Goal: Information Seeking & Learning: Find specific page/section

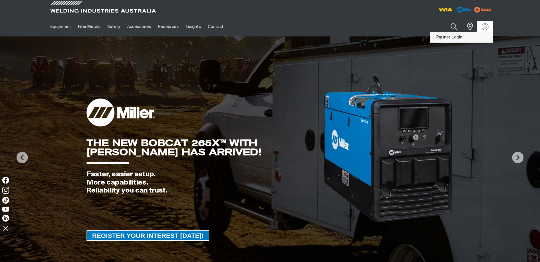
click at [452, 38] on link "Partner Login" at bounding box center [461, 37] width 63 height 11
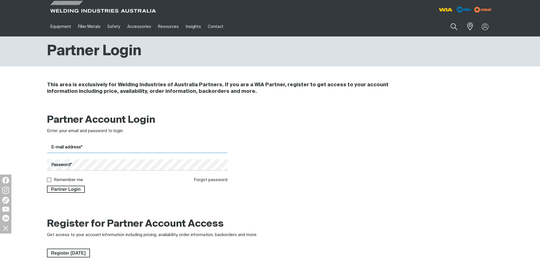
click at [133, 147] on input "E-mail address*" at bounding box center [137, 147] width 181 height 11
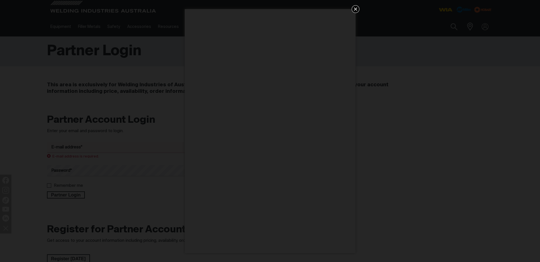
click at [356, 9] on icon "Get 5 WIA Welding Guides Free!" at bounding box center [355, 8] width 3 height 3
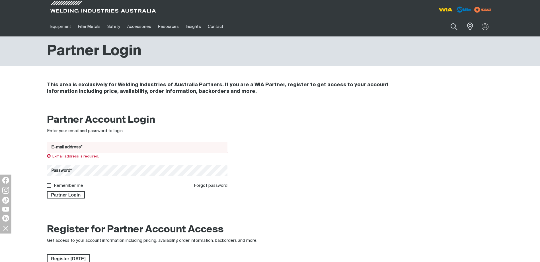
click at [106, 149] on input "E-mail address*" at bounding box center [137, 147] width 181 height 11
type input "[PERSON_NAME][EMAIL_ADDRESS][PERSON_NAME][DOMAIN_NAME]"
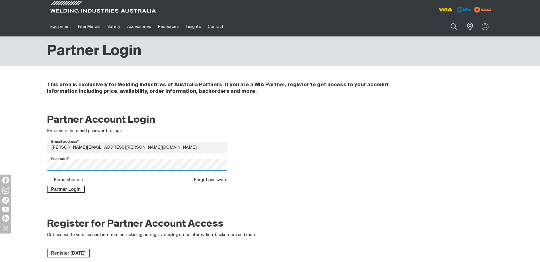
click at [47, 186] on button "Partner Login" at bounding box center [66, 189] width 38 height 7
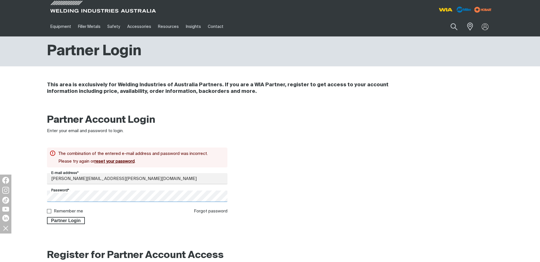
click at [0, 194] on html "Jump to main navigation Equipment Stick Welders TIG Welders MIG Welders Multi-P…" at bounding box center [270, 234] width 540 height 468
click at [47, 217] on button "Partner Login" at bounding box center [66, 220] width 38 height 7
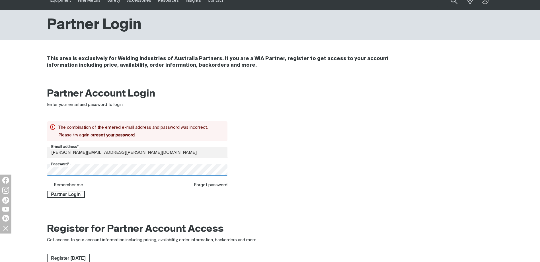
scroll to position [26, 0]
click at [208, 185] on link "Forgot password" at bounding box center [211, 184] width 34 height 4
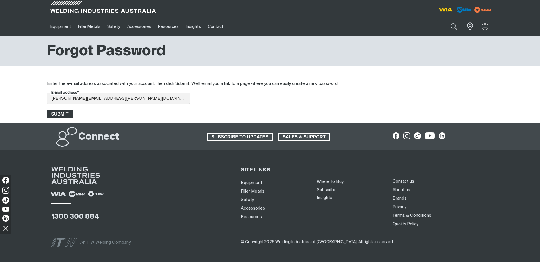
click at [62, 113] on span "Submit" at bounding box center [60, 113] width 25 height 7
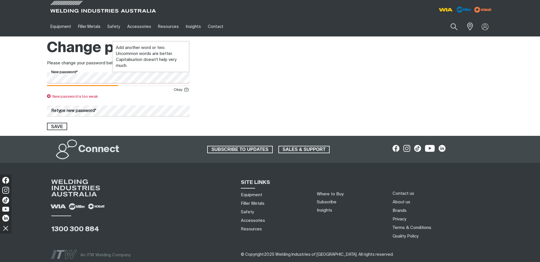
click at [42, 81] on div "New password* Okay ( ? ) New password is too weak. Retype new password* Save" at bounding box center [270, 101] width 540 height 58
click at [15, 78] on div "New password* Okay ( ? ) New password is too weak. Retype new password* Save" at bounding box center [270, 101] width 540 height 58
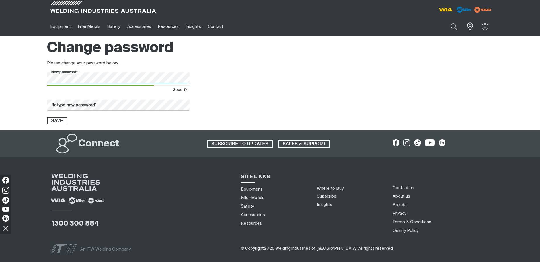
click at [37, 78] on div "New password* Good ( ? ) Retype new password* Save" at bounding box center [270, 98] width 540 height 52
click at [56, 120] on span "Save" at bounding box center [57, 120] width 19 height 7
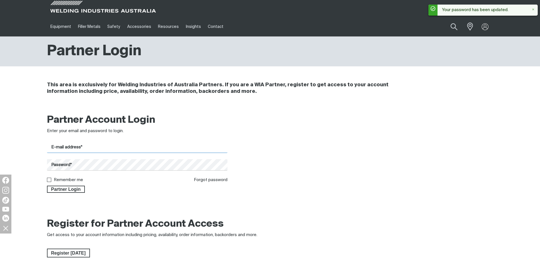
click at [81, 149] on input "E-mail address*" at bounding box center [137, 147] width 181 height 11
type input "[PERSON_NAME][EMAIL_ADDRESS][PERSON_NAME][DOMAIN_NAME]"
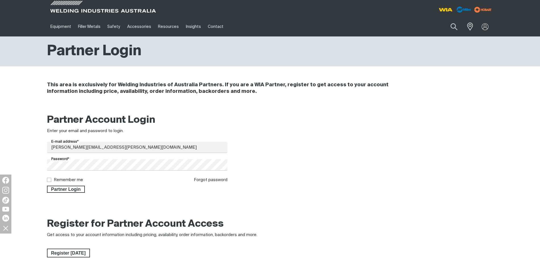
click at [49, 180] on input "Remember me" at bounding box center [49, 180] width 4 height 4
checkbox input "true"
click at [56, 189] on span "Partner Login" at bounding box center [66, 189] width 37 height 7
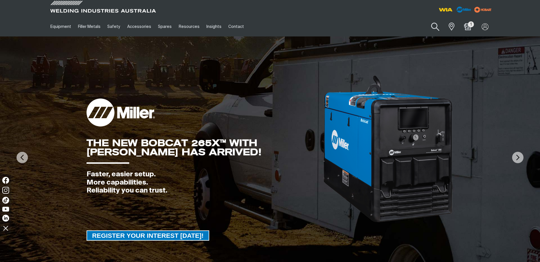
click at [437, 28] on button "Search products" at bounding box center [435, 27] width 23 height 16
click at [405, 26] on input "Search" at bounding box center [401, 26] width 88 height 13
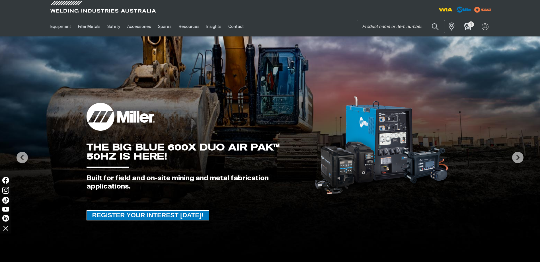
drag, startPoint x: 376, startPoint y: 27, endPoint x: 376, endPoint y: 22, distance: 4.6
click at [376, 25] on input "Search" at bounding box center [401, 26] width 88 height 13
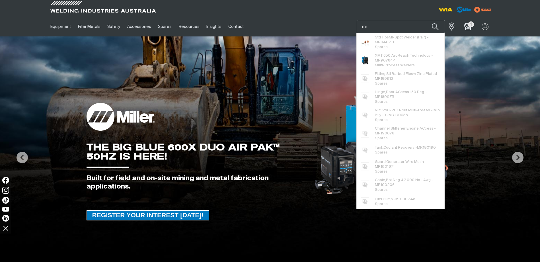
paste input "079595"
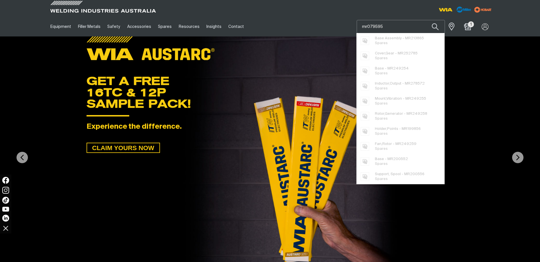
type input "mr079595"
click at [426, 20] on button "Search products" at bounding box center [435, 26] width 19 height 13
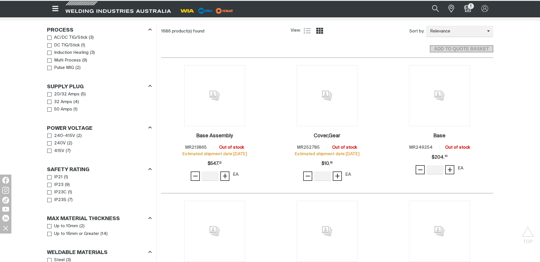
scroll to position [57, 0]
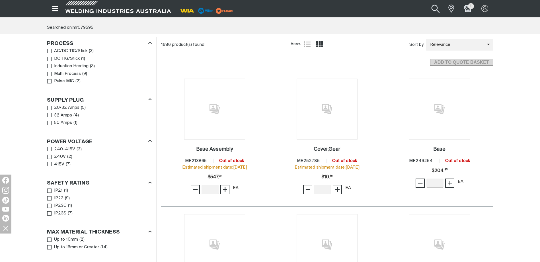
click at [438, 7] on button "Search products" at bounding box center [435, 8] width 23 height 15
drag, startPoint x: 375, startPoint y: 7, endPoint x: 345, endPoint y: 7, distance: 29.9
click at [345, 7] on div "Search mr079595 When search results are available use up and down arrows to rev…" at bounding box center [418, 8] width 149 height 17
paste input "079609"
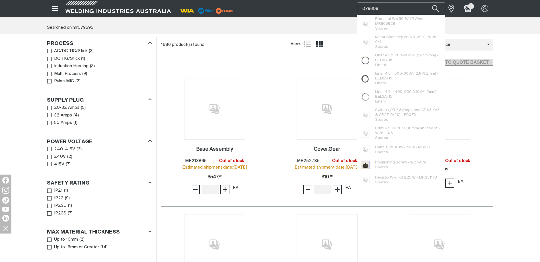
click at [362, 6] on input "079609" at bounding box center [401, 9] width 88 height 12
drag, startPoint x: 403, startPoint y: 10, endPoint x: 329, endPoint y: 6, distance: 74.1
click at [330, 6] on div "Search mr079609 Base Assembly - MR213865 Spares Cover,Gear - MR252785 Spares Ba…" at bounding box center [270, 8] width 446 height 17
type input "1.6 knurled"
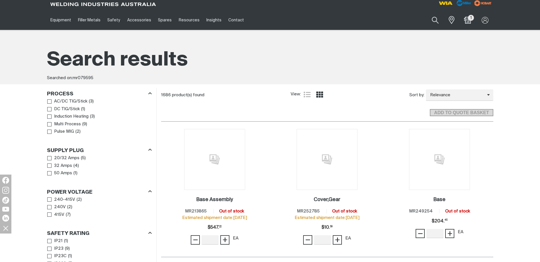
scroll to position [0, 0]
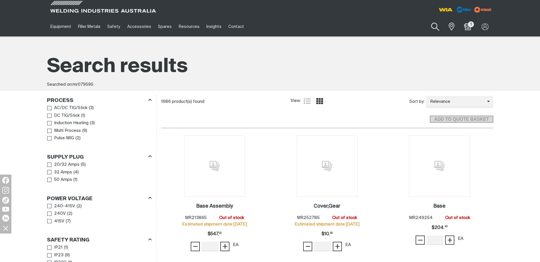
click at [433, 25] on button "Search products" at bounding box center [435, 27] width 23 height 16
drag, startPoint x: 398, startPoint y: 25, endPoint x: 344, endPoint y: 25, distance: 54.4
click at [344, 25] on div "Equipment Stick Welders TIG Welders MIG Welders Multi-Process Welders Engine Dr…" at bounding box center [270, 27] width 446 height 20
paste input "079609"
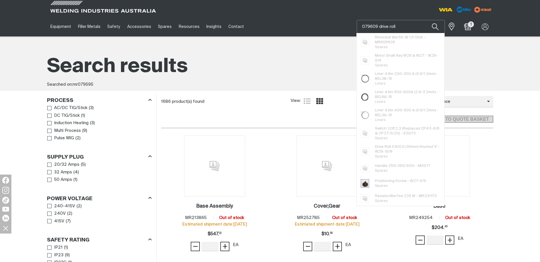
type input "079609 drive roll"
click at [426, 20] on button "Search products" at bounding box center [435, 26] width 19 height 13
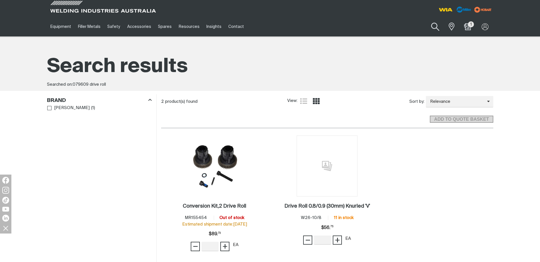
click at [440, 26] on button "Search products" at bounding box center [435, 27] width 23 height 16
click at [397, 24] on input "079609 drive roll" at bounding box center [401, 26] width 88 height 13
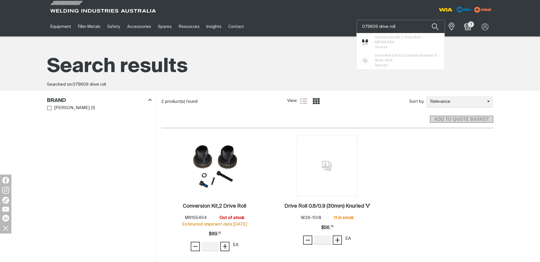
drag, startPoint x: 406, startPoint y: 25, endPoint x: 338, endPoint y: 25, distance: 67.8
click at [339, 25] on div "Equipment Stick Welders TIG Welders MIG Welders Multi-Process Welders Engine Dr…" at bounding box center [270, 27] width 446 height 20
paste input "MR301456"
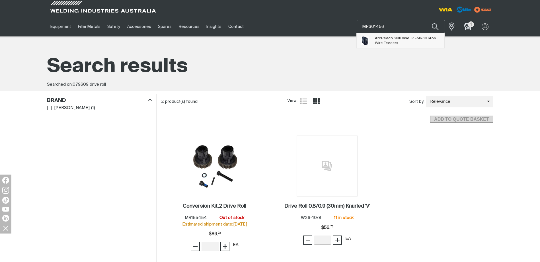
type input "MR301456"
click at [389, 41] on span "ArcReach SuitCase 12 - MR301456 Wire Feeders" at bounding box center [405, 40] width 61 height 11
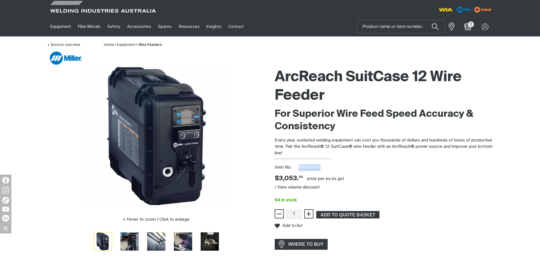
drag, startPoint x: 319, startPoint y: 166, endPoint x: 298, endPoint y: 165, distance: 20.5
click at [298, 165] on div "Item No. MR301456" at bounding box center [384, 167] width 219 height 7
drag, startPoint x: 298, startPoint y: 165, endPoint x: 305, endPoint y: 166, distance: 6.4
click at [305, 166] on span "MR301456" at bounding box center [310, 167] width 22 height 4
click at [294, 152] on p "Every year, outdated welding equipment can cost you thousands of dollars and hu…" at bounding box center [384, 146] width 219 height 19
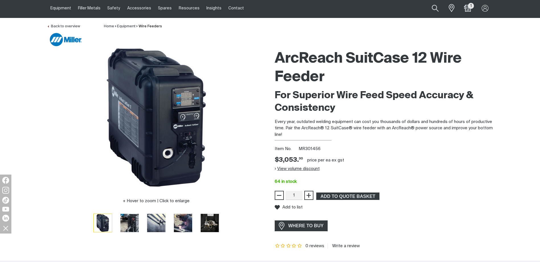
scroll to position [28, 0]
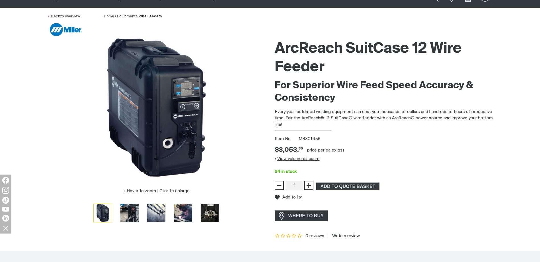
click at [283, 159] on button "View volume discount" at bounding box center [297, 158] width 45 height 9
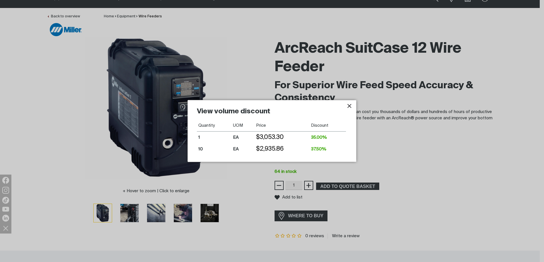
click at [370, 129] on div at bounding box center [272, 131] width 544 height 262
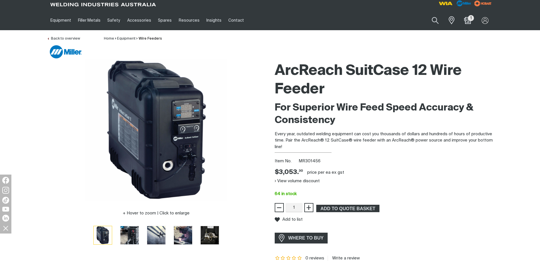
scroll to position [0, 0]
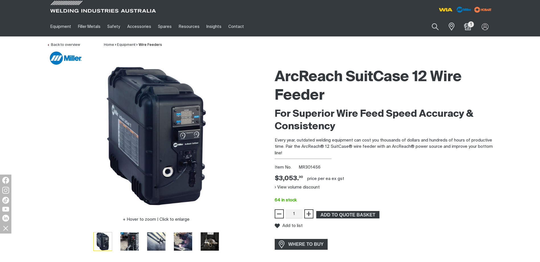
click at [387, 140] on p "Every year, outdated welding equipment can cost you thousands of dollars and hu…" at bounding box center [384, 146] width 219 height 19
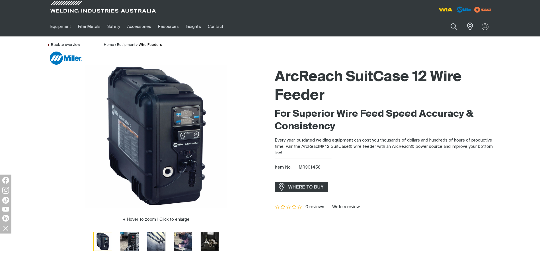
click at [338, 129] on h2 "For Superior Wire Feed Speed Accuracy & Consistency" at bounding box center [384, 120] width 219 height 25
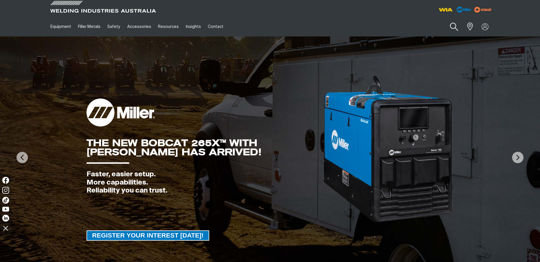
click at [453, 23] on button "Search products" at bounding box center [453, 27] width 23 height 16
click at [482, 25] on img at bounding box center [485, 26] width 8 height 8
click at [458, 37] on link "Partner Login" at bounding box center [461, 37] width 63 height 11
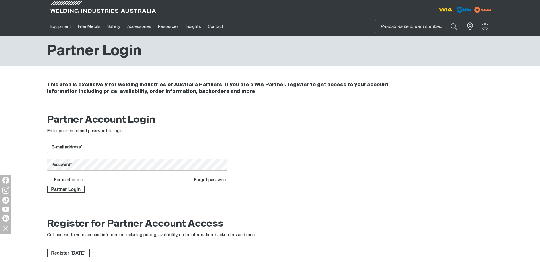
click at [120, 147] on input "E-mail address*" at bounding box center [137, 147] width 181 height 11
type input "joshua.pegg@boc.com"
click at [47, 186] on button "Partner Login" at bounding box center [66, 189] width 38 height 7
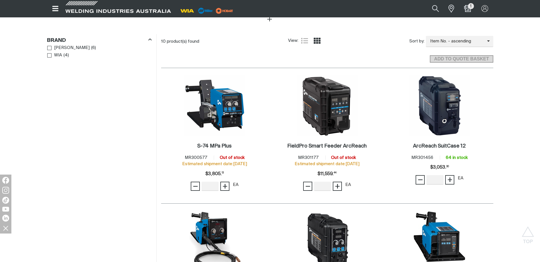
scroll to position [285, 0]
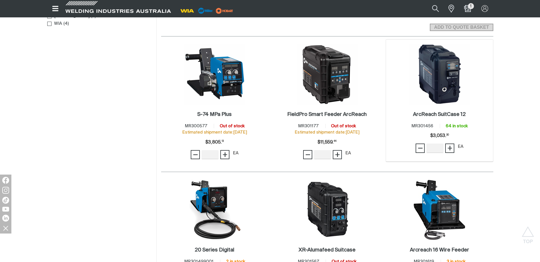
click at [444, 84] on img at bounding box center [439, 74] width 61 height 61
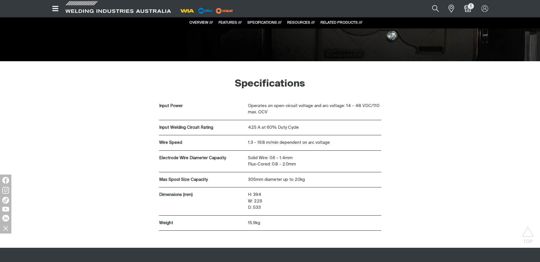
scroll to position [1507, 0]
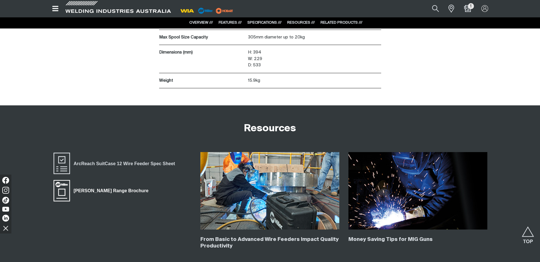
click at [114, 190] on span "[PERSON_NAME] Range Brochure" at bounding box center [111, 190] width 82 height 7
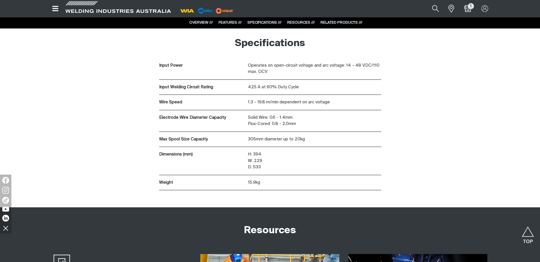
scroll to position [1450, 0]
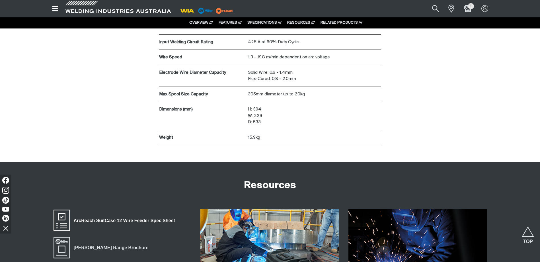
click at [157, 220] on span "ArcReach SuitCase 12 Wire Feeder Spec Sheet" at bounding box center [124, 220] width 109 height 7
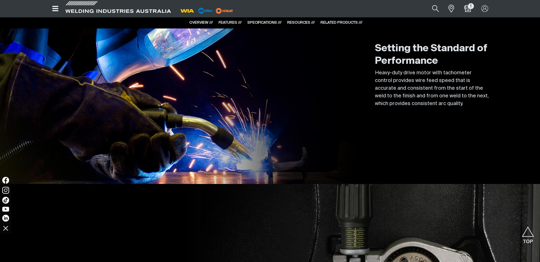
scroll to position [994, 0]
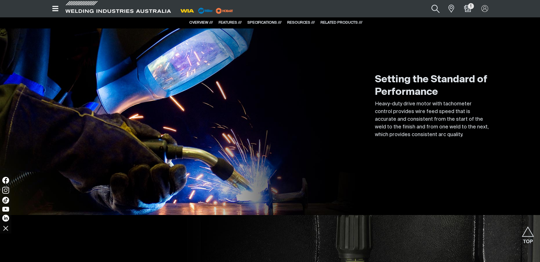
click at [435, 9] on button "Search products" at bounding box center [435, 8] width 23 height 15
click at [380, 10] on input "Search" at bounding box center [401, 9] width 88 height 12
paste input "MR079609"
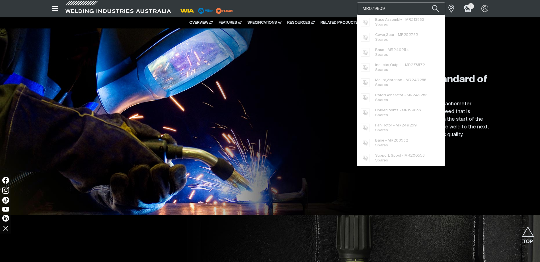
click at [397, 6] on input "MR079609" at bounding box center [401, 9] width 88 height 12
type input "MR079609"
click at [434, 6] on button "Search products" at bounding box center [435, 8] width 23 height 15
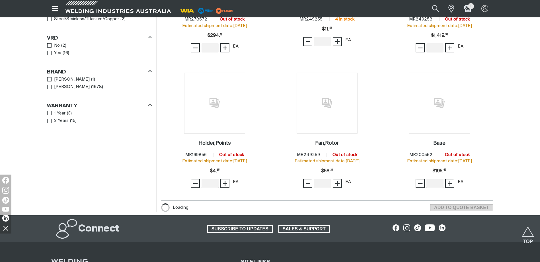
scroll to position [342, 0]
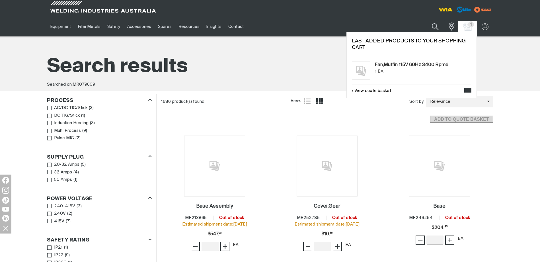
click at [469, 27] on img "Shopping cart (1 product(s))" at bounding box center [467, 26] width 8 height 8
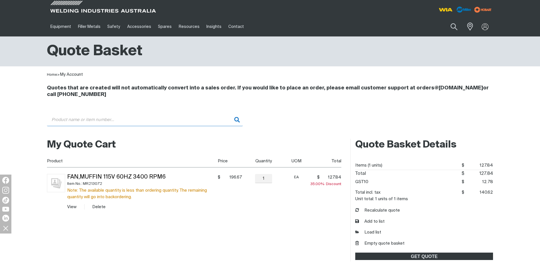
click at [150, 119] on input "Search" at bounding box center [145, 119] width 196 height 13
paste input "MR079609"
click at [237, 120] on input "MR079609" at bounding box center [145, 119] width 196 height 13
click at [122, 121] on input "MR079609" at bounding box center [145, 119] width 196 height 13
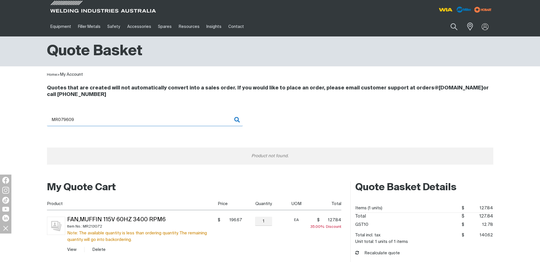
drag, startPoint x: 57, startPoint y: 118, endPoint x: 45, endPoint y: 119, distance: 12.0
click at [45, 119] on div "Quotes that are created will not automatically convert into a sales order. If y…" at bounding box center [270, 127] width 456 height 99
type input "079609"
click at [237, 119] on input "079609" at bounding box center [145, 119] width 196 height 13
click at [226, 119] on input "079609" at bounding box center [145, 119] width 196 height 13
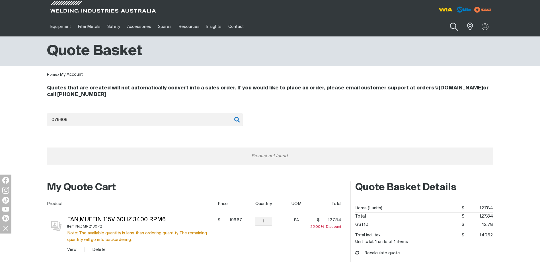
click at [452, 27] on button "Search products" at bounding box center [453, 27] width 23 height 16
click at [399, 24] on input "Search" at bounding box center [420, 26] width 88 height 13
paste input "MR079609"
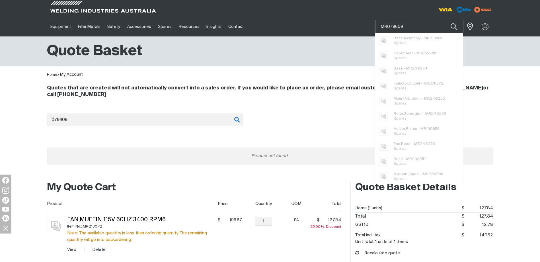
drag, startPoint x: 387, startPoint y: 27, endPoint x: 372, endPoint y: 25, distance: 14.6
click at [372, 25] on div "Equipment Stick Welders TIG Welders MIG Welders Multi-Process Welders Engine Dr…" at bounding box center [270, 27] width 446 height 20
type input "079609"
click at [444, 20] on button "Search products" at bounding box center [453, 26] width 19 height 13
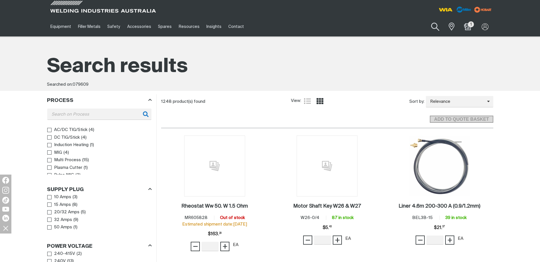
click at [438, 27] on button "Search products" at bounding box center [435, 27] width 23 height 16
click at [386, 28] on input "079609" at bounding box center [401, 26] width 88 height 13
paste input "MR907763001-2"
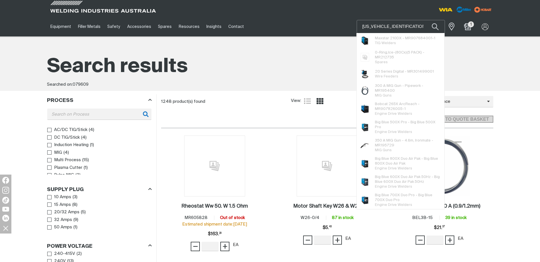
drag, startPoint x: 415, startPoint y: 26, endPoint x: 346, endPoint y: 26, distance: 69.2
click at [346, 26] on div "Equipment Stick Welders TIG Welders MIG Welders Multi-Process Welders Engine Dr…" at bounding box center [270, 27] width 446 height 20
paste input "Main"
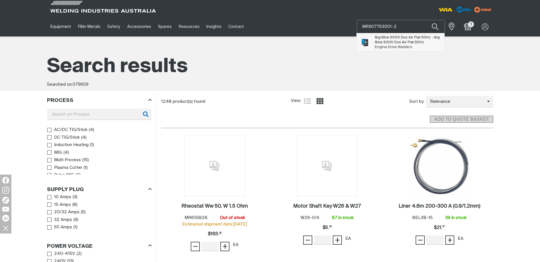
type input "MR907763001-2"
click at [394, 38] on span "Big Blue 600X Duo Air Pak 50Hz - Big Blue 600X Duo Air Pak 50Hz" at bounding box center [407, 40] width 65 height 10
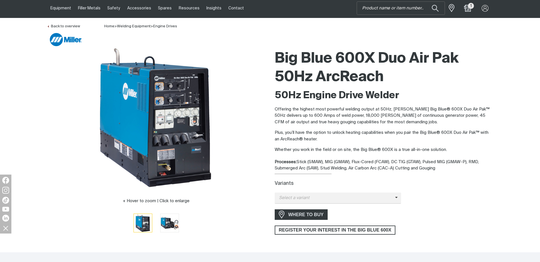
scroll to position [28, 0]
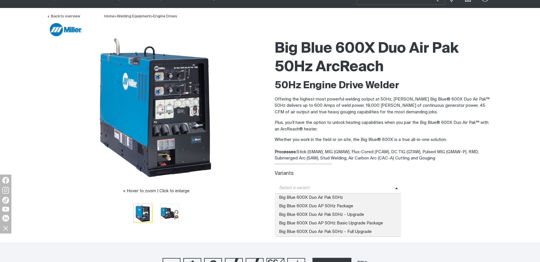
click at [333, 188] on span "Select a variant" at bounding box center [335, 188] width 120 height 7
click at [331, 231] on span "Big Blue 600X Duo Air Pak 50Hz - Full Upgrade" at bounding box center [338, 232] width 127 height 9
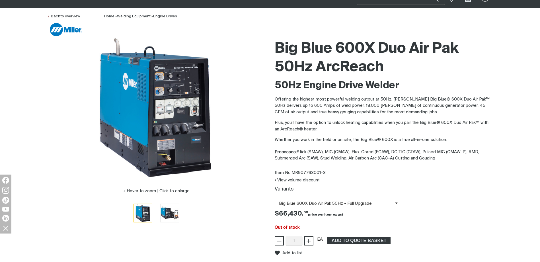
click at [336, 204] on span "Big Blue 600X Duo Air Pak 50Hz - Full Upgrade" at bounding box center [335, 203] width 120 height 7
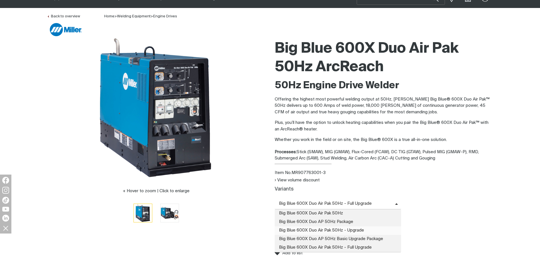
click at [336, 227] on span "Big Blue 600X Duo Air Pak 50Hz - Upgrade" at bounding box center [338, 230] width 127 height 9
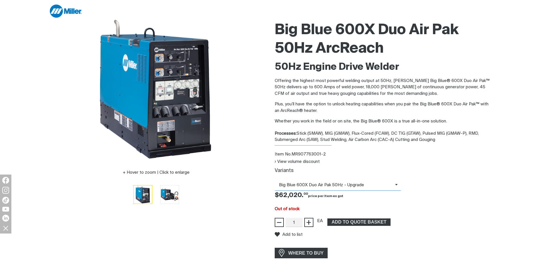
scroll to position [57, 0]
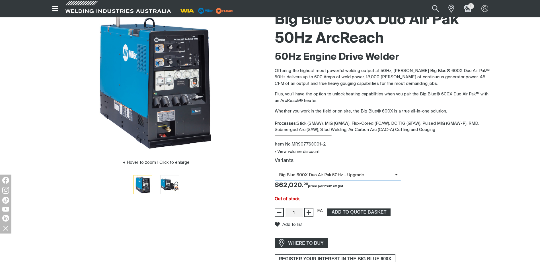
click at [353, 175] on span "Big Blue 600X Duo Air Pak 50Hz - Upgrade" at bounding box center [335, 175] width 120 height 7
click at [352, 156] on div "View volume discount Variants Big Blue 600X Duo Air Pak 50Hz - Upgrade Big Blue…" at bounding box center [384, 183] width 219 height 68
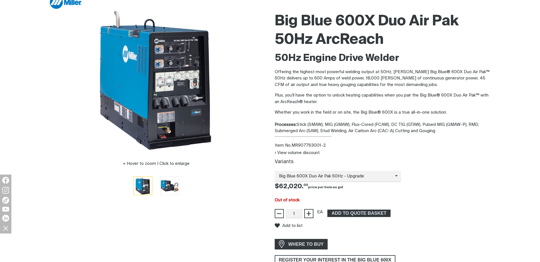
scroll to position [85, 0]
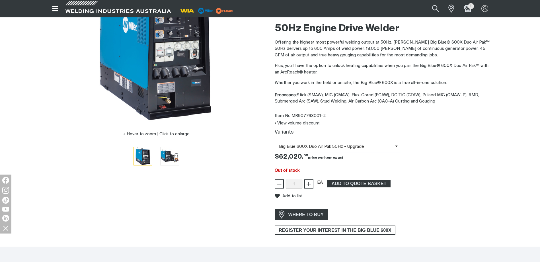
click at [350, 147] on span "Big Blue 600X Duo Air Pak 50Hz - Upgrade" at bounding box center [335, 146] width 120 height 7
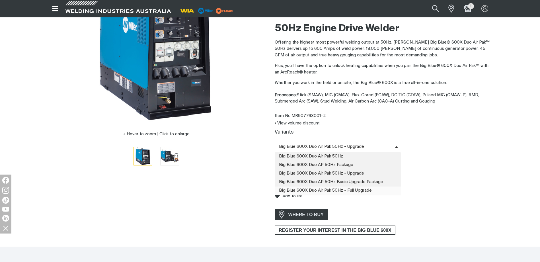
click at [351, 189] on span "Big Blue 600X Duo Air Pak 50Hz - Full Upgrade" at bounding box center [338, 190] width 127 height 9
click at [354, 146] on span "Big Blue 600X Duo Air Pak 50Hz - Full Upgrade" at bounding box center [335, 146] width 120 height 7
click at [354, 180] on span "Big Blue 600X Duo AP 50Hz Basic Upgrade Package" at bounding box center [338, 182] width 127 height 9
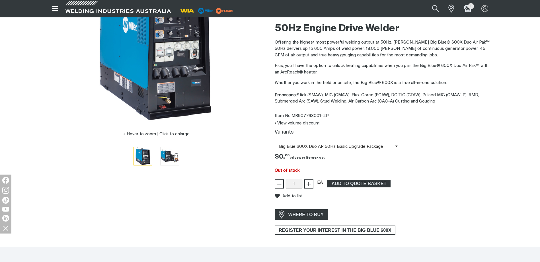
click at [349, 147] on span "Big Blue 600X Duo AP 50Hz Basic Upgrade Package" at bounding box center [335, 146] width 120 height 7
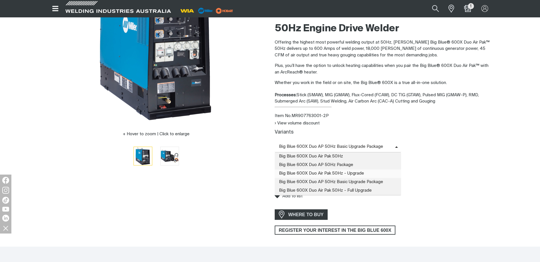
click at [350, 173] on span "Big Blue 600X Duo Air Pak 50Hz - Upgrade" at bounding box center [338, 173] width 127 height 9
click at [349, 146] on span "Big Blue 600X Duo Air Pak 50Hz - Upgrade" at bounding box center [335, 146] width 120 height 7
click at [348, 188] on span "Big Blue 600X Duo Air Pak 50Hz - Full Upgrade" at bounding box center [338, 190] width 127 height 9
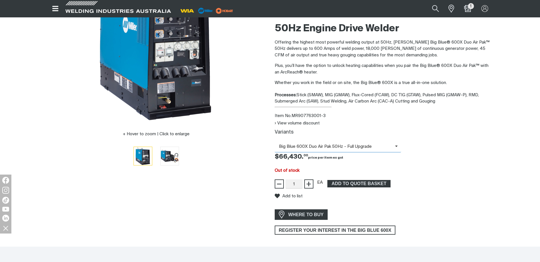
click at [342, 146] on span "Big Blue 600X Duo Air Pak 50Hz - Full Upgrade" at bounding box center [335, 146] width 120 height 7
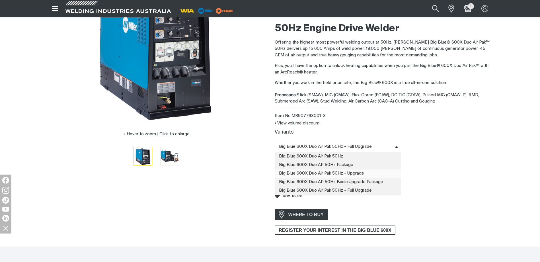
click at [344, 173] on span "Big Blue 600X Duo Air Pak 50Hz - Upgrade" at bounding box center [338, 173] width 127 height 9
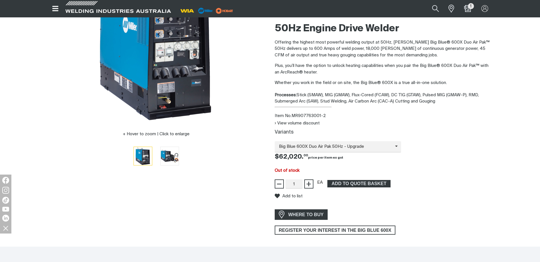
click at [333, 124] on div "View volume discount" at bounding box center [384, 123] width 219 height 7
click at [345, 117] on div "Item No. MR907763001-2" at bounding box center [384, 116] width 219 height 7
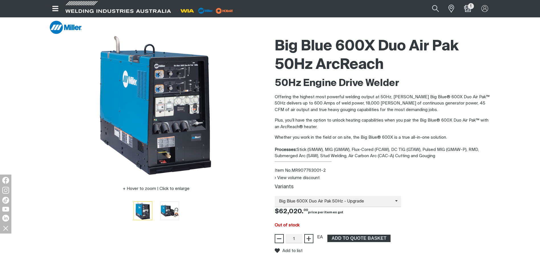
scroll to position [28, 0]
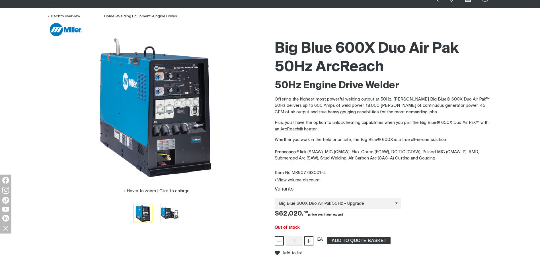
click at [350, 116] on div "50Hz Engine Drive Welder Offering the highest most powerful welding output at 5…" at bounding box center [384, 111] width 219 height 64
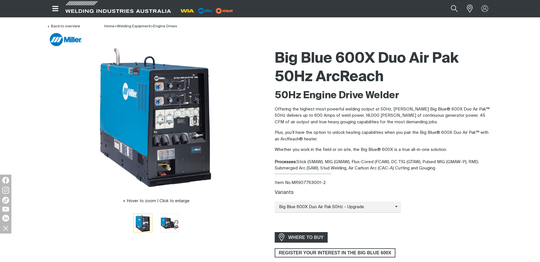
scroll to position [0, 0]
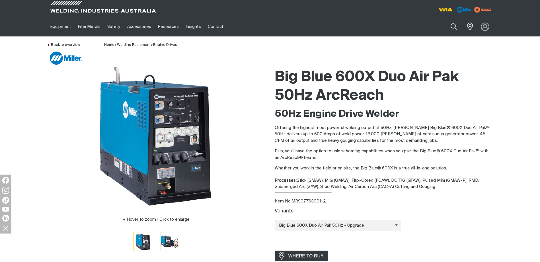
click at [483, 28] on img at bounding box center [485, 26] width 8 height 8
click at [457, 36] on link "Partner Login" at bounding box center [461, 37] width 63 height 11
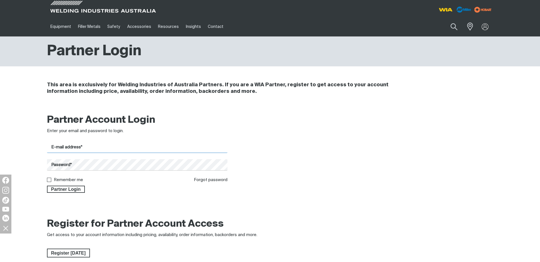
click at [163, 146] on input "E-mail address*" at bounding box center [137, 147] width 181 height 11
type input "joshua.pegg@boc.com"
click at [47, 186] on button "Partner Login" at bounding box center [66, 189] width 38 height 7
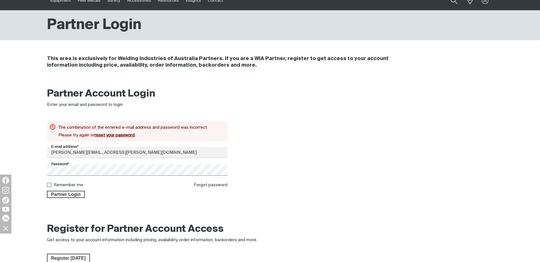
scroll to position [26, 0]
click at [11, 173] on div "Partner Account Login Enter your email and password to login. The combination o…" at bounding box center [270, 144] width 540 height 121
click at [47, 190] on button "Partner Login" at bounding box center [66, 193] width 38 height 7
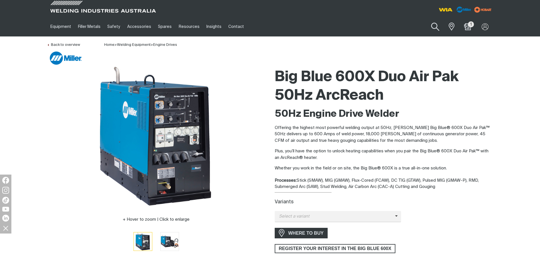
click at [436, 28] on button "Search products" at bounding box center [435, 27] width 23 height 16
click at [407, 28] on input "Search" at bounding box center [401, 26] width 88 height 13
paste input "MR079595"
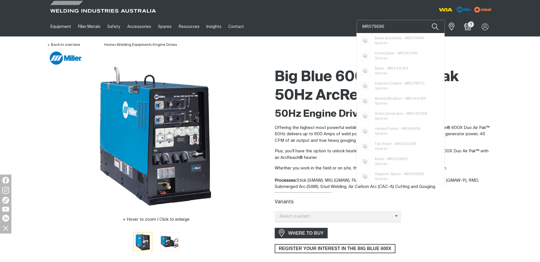
type input "MR079595"
click at [426, 20] on button "Search products" at bounding box center [435, 26] width 19 height 13
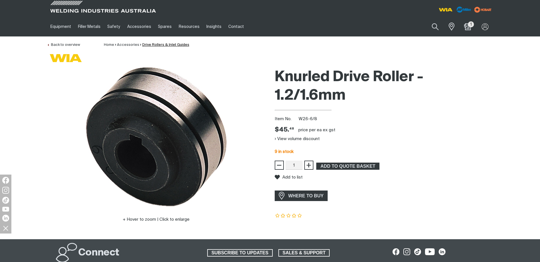
click at [154, 45] on link "Drive Rollers & Inlet Guides" at bounding box center [165, 45] width 47 height 4
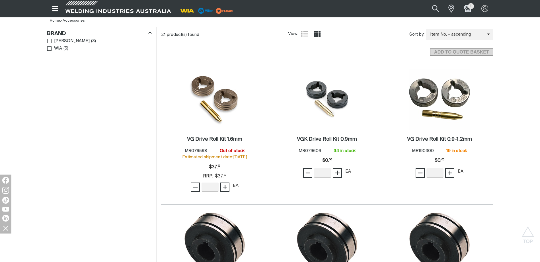
scroll to position [199, 0]
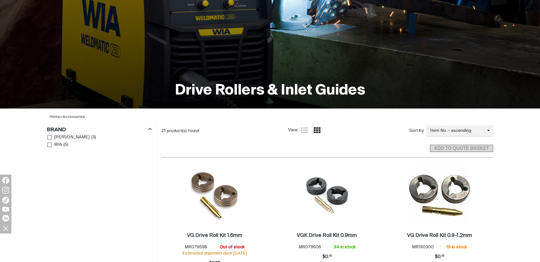
scroll to position [114, 0]
